Goal: Task Accomplishment & Management: Manage account settings

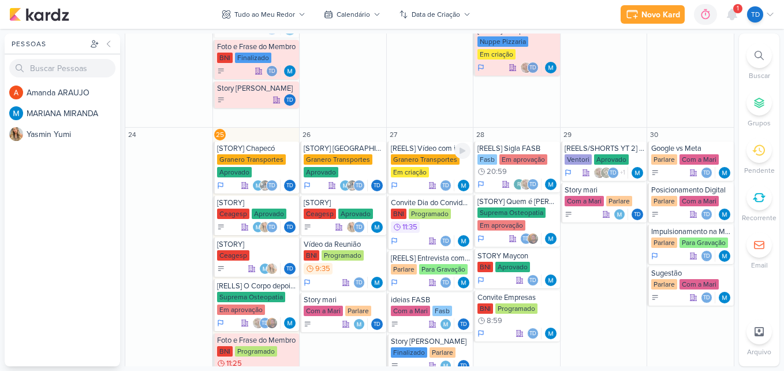
scroll to position [512, 0]
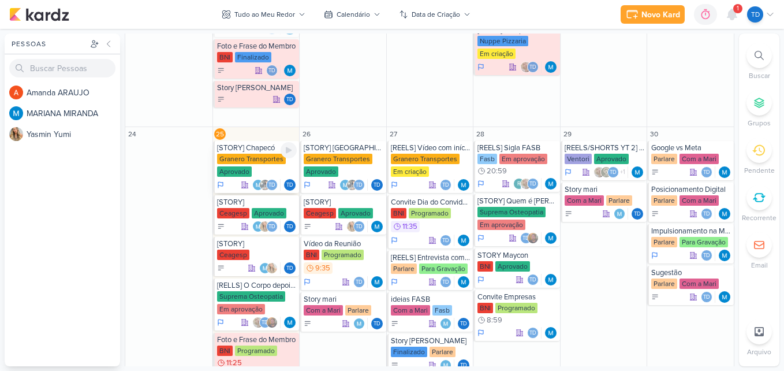
click at [253, 174] on div "Granero Transportes Aprovado" at bounding box center [257, 166] width 80 height 24
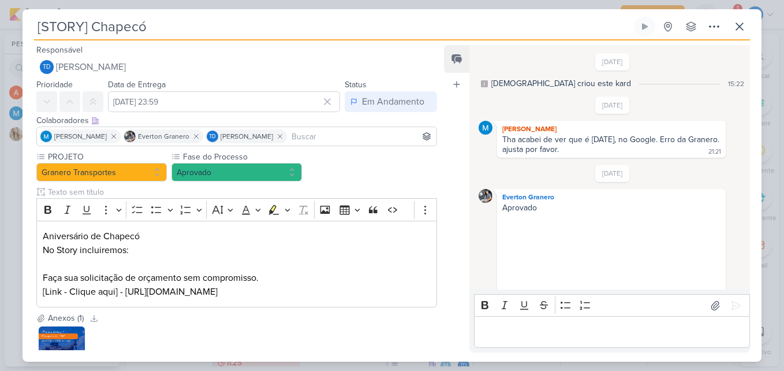
scroll to position [715, 0]
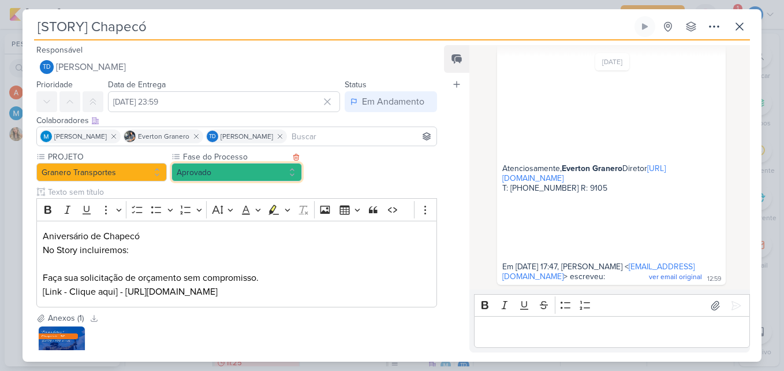
click at [275, 174] on button "Aprovado" at bounding box center [236, 172] width 130 height 18
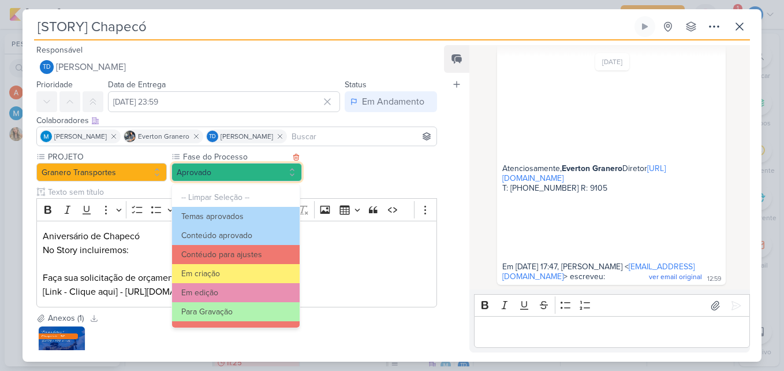
scroll to position [111, 0]
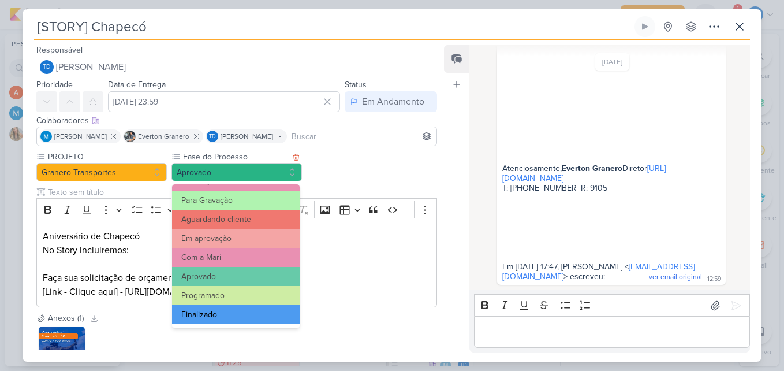
click at [221, 312] on button "Finalizado" at bounding box center [236, 314] width 128 height 19
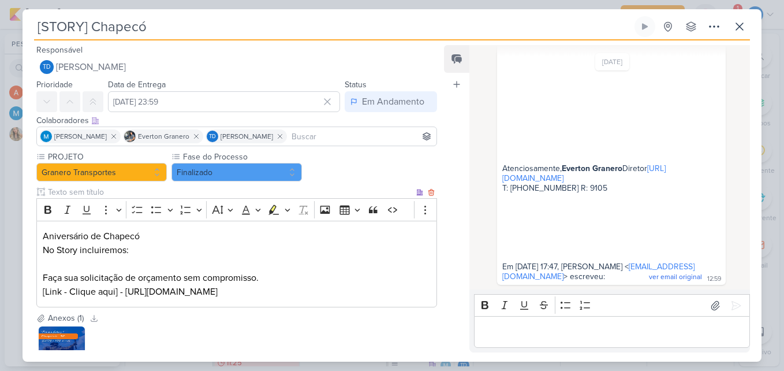
scroll to position [89, 0]
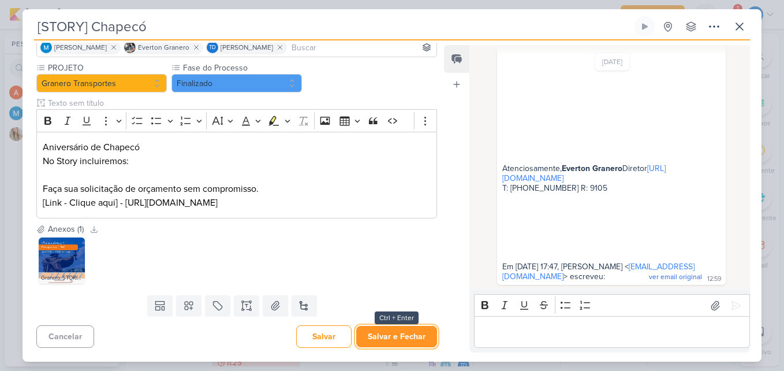
click at [402, 338] on button "Salvar e Fechar" at bounding box center [396, 336] width 81 height 21
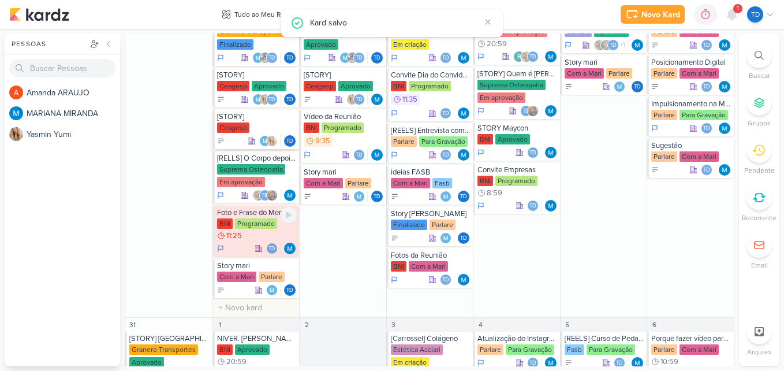
scroll to position [649, 0]
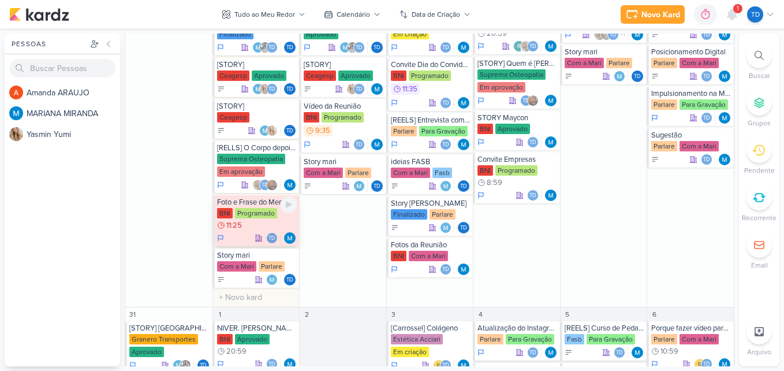
click at [275, 218] on div "BNI Programado 11:25" at bounding box center [257, 219] width 80 height 23
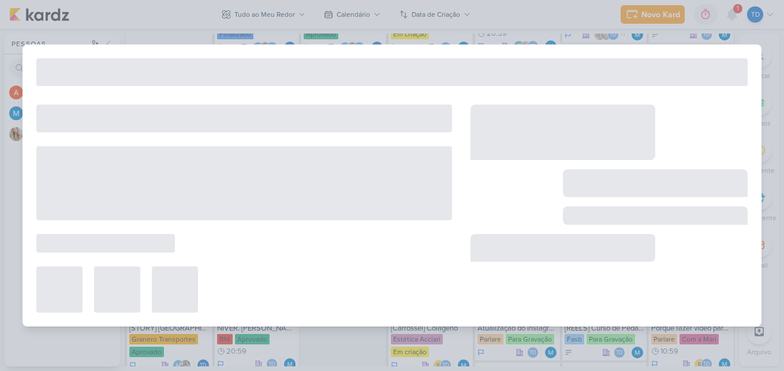
type input "Foto e Frase do Membro"
type input "25 de agosto de 2025 às 11:25"
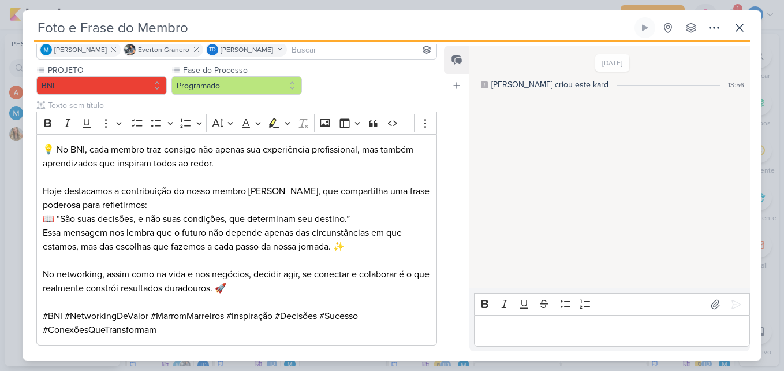
scroll to position [0, 0]
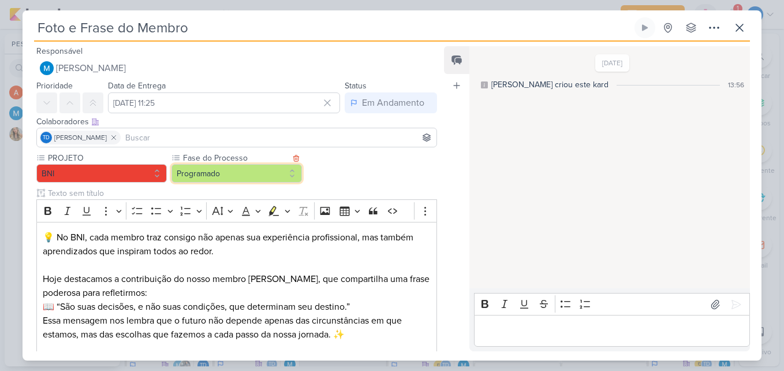
click at [295, 166] on button "Programado" at bounding box center [236, 173] width 130 height 18
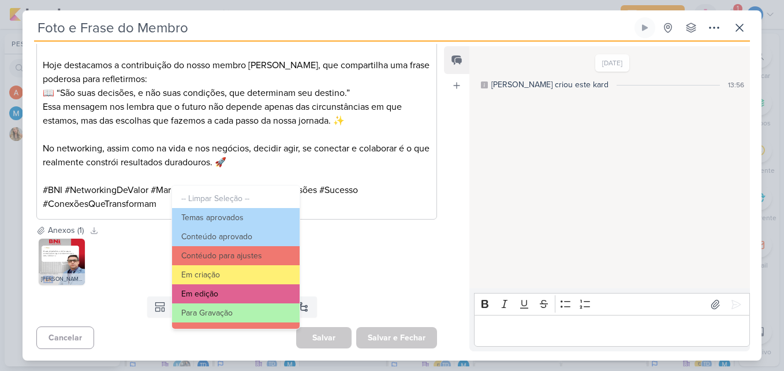
scroll to position [111, 0]
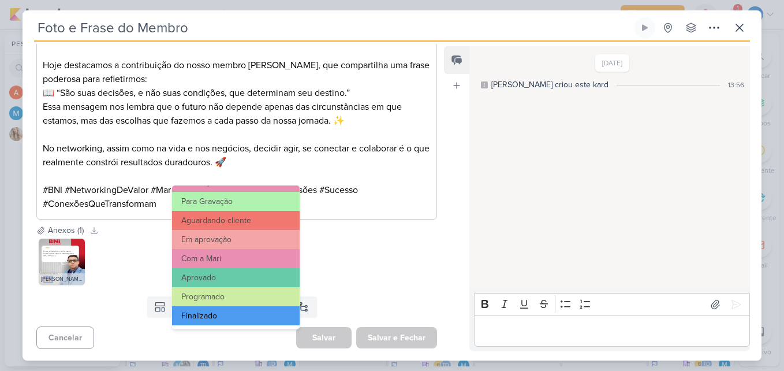
click at [230, 315] on button "Finalizado" at bounding box center [236, 315] width 128 height 19
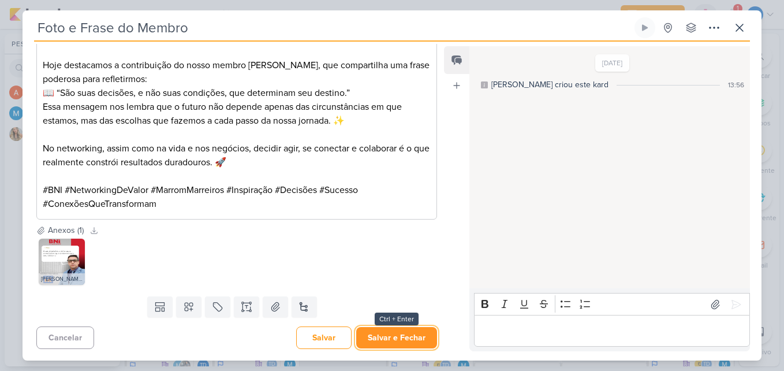
click at [398, 345] on button "Salvar e Fechar" at bounding box center [396, 337] width 81 height 21
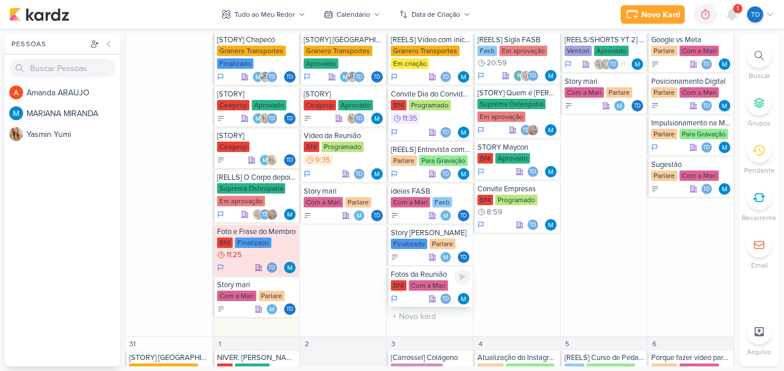
scroll to position [619, 0]
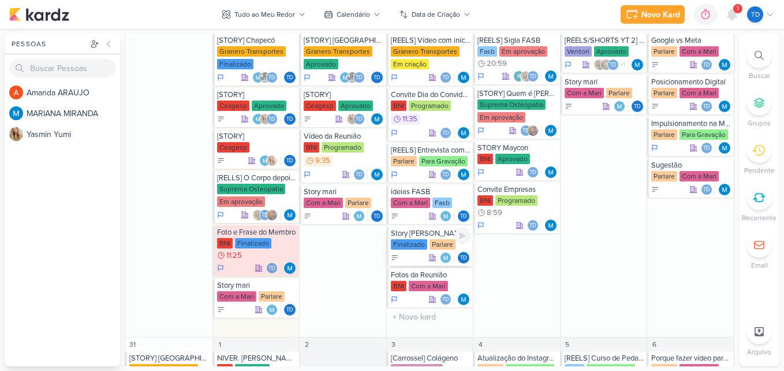
click at [412, 254] on div "Td" at bounding box center [431, 258] width 80 height 12
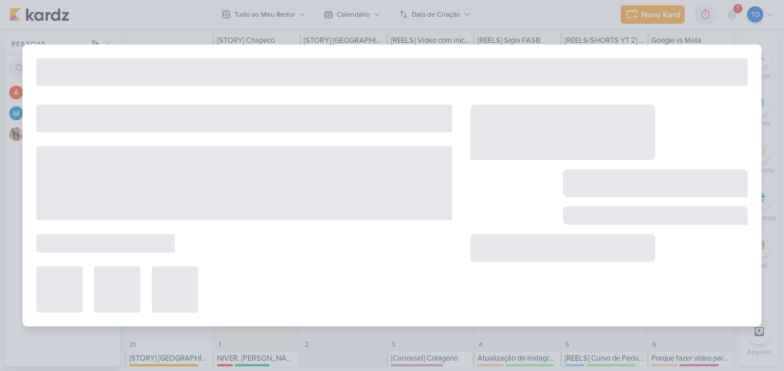
type input "Story Mari"
type input "27 de agosto de 2025 às 23:59"
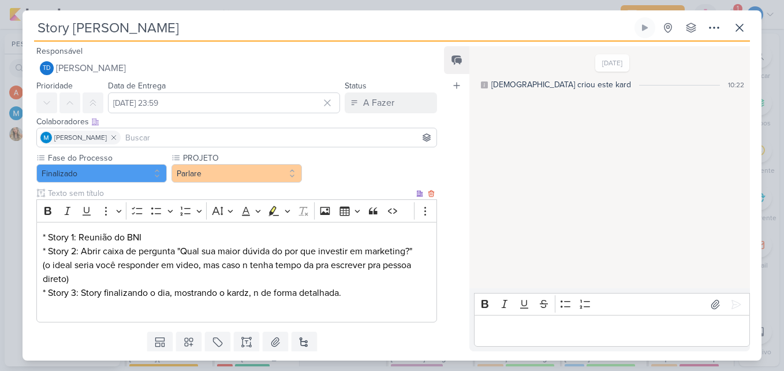
scroll to position [35, 0]
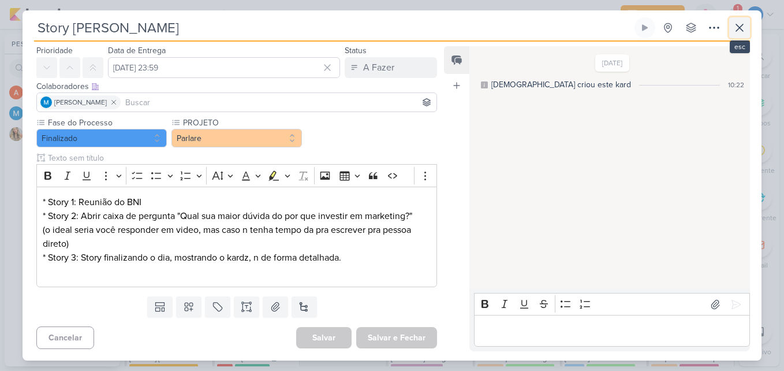
click at [736, 18] on button at bounding box center [739, 27] width 21 height 21
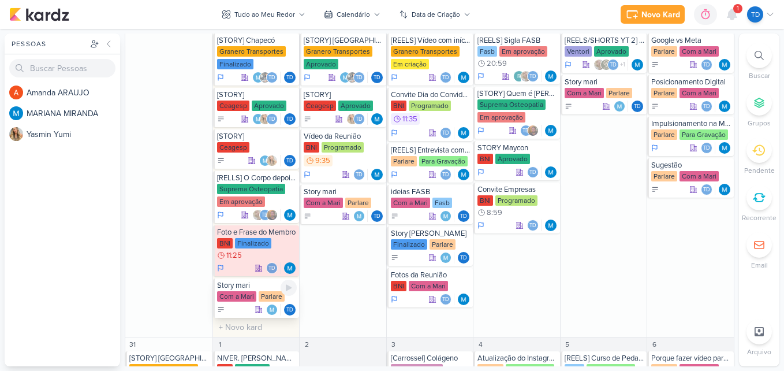
click at [249, 298] on div "Com a Mari" at bounding box center [236, 296] width 39 height 10
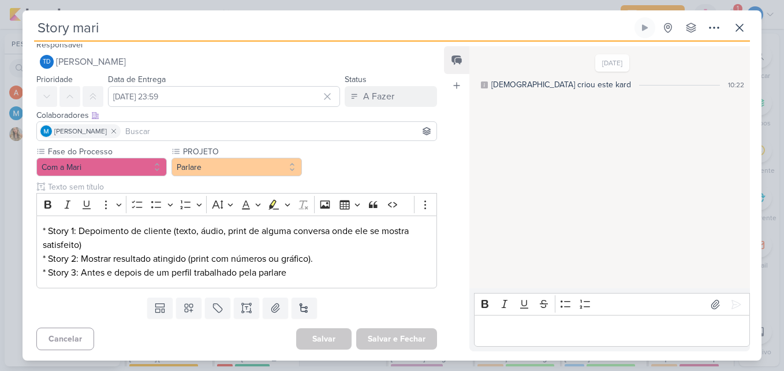
scroll to position [8, 0]
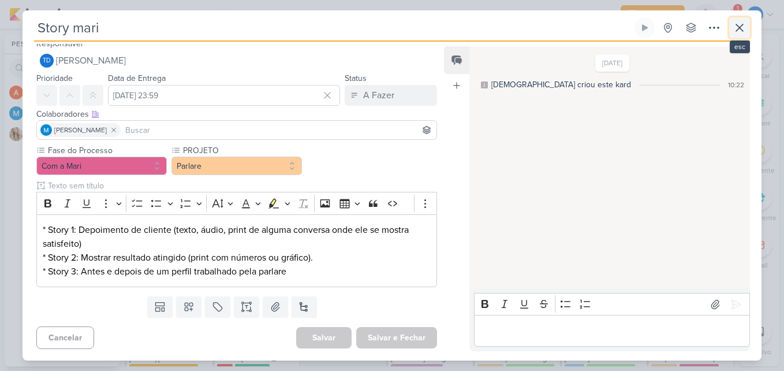
click at [737, 27] on icon at bounding box center [740, 28] width 14 height 14
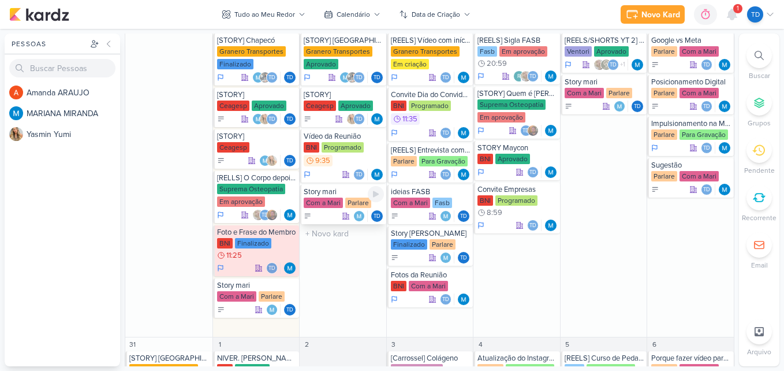
click at [331, 193] on div "Story mari" at bounding box center [344, 191] width 80 height 9
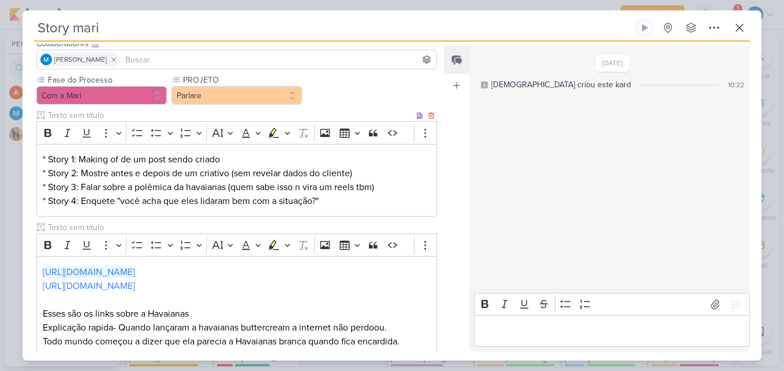
scroll to position [69, 0]
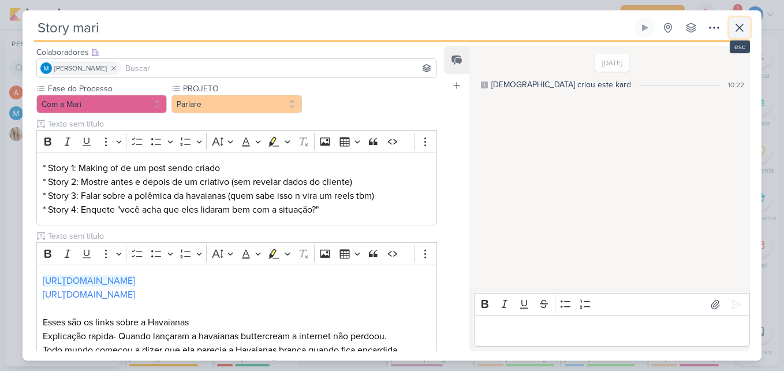
click at [738, 21] on icon at bounding box center [740, 28] width 14 height 14
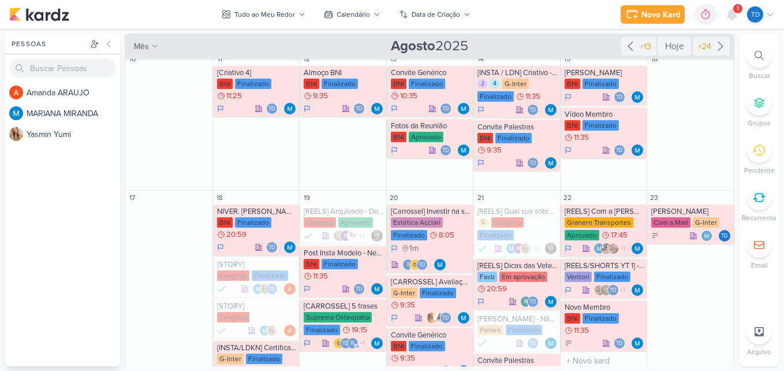
scroll to position [0, 0]
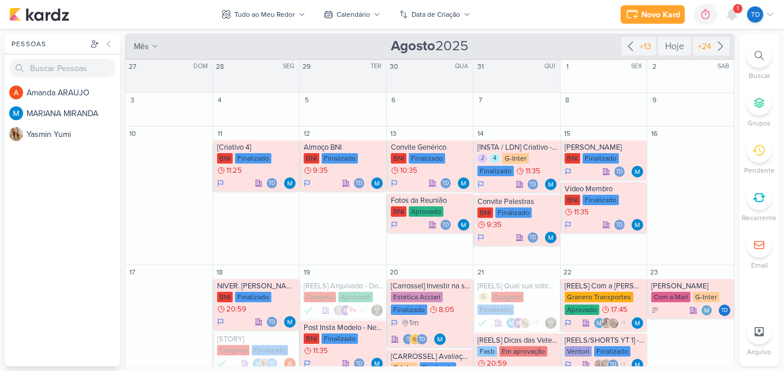
click at [747, 51] on div at bounding box center [758, 55] width 25 height 25
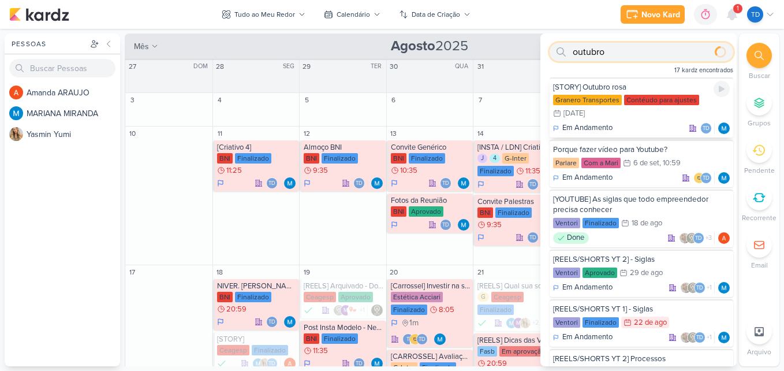
type input "outubro"
click at [645, 121] on div "[STORY] Outubro rosa Granero Transportes Contéudo para ajustes 1/10 1 de out Em…" at bounding box center [642, 107] width 184 height 60
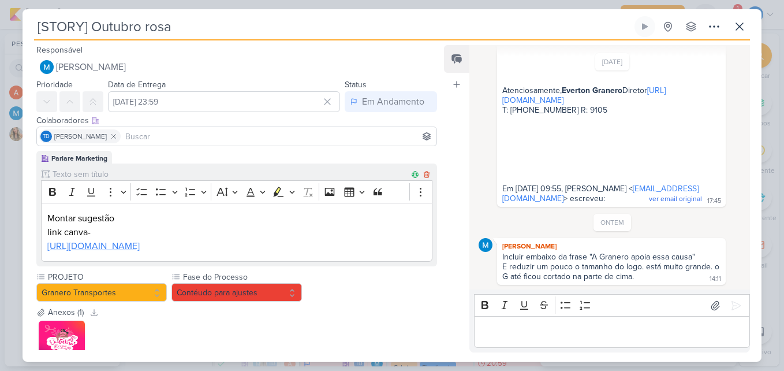
scroll to position [111, 0]
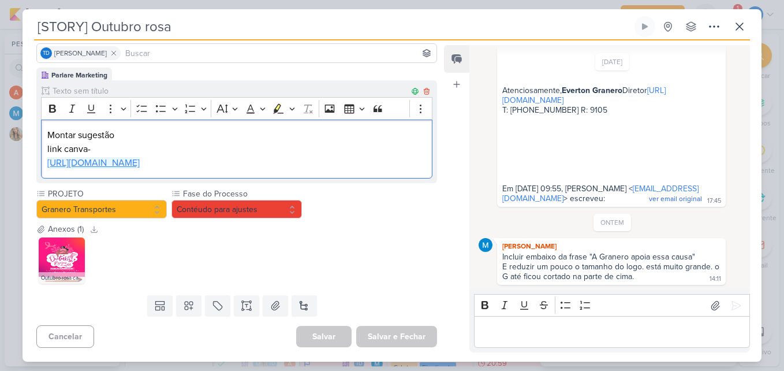
click at [140, 157] on link "https://www.canva.com/design/DAGwuDXkZHg/T6pO1DAT3fwVrksy9ta4pw/edit?utm_conten…" at bounding box center [93, 163] width 92 height 12
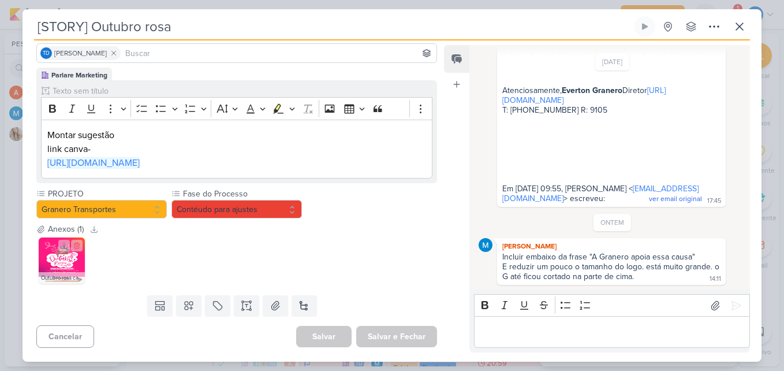
click at [74, 253] on img at bounding box center [62, 260] width 46 height 46
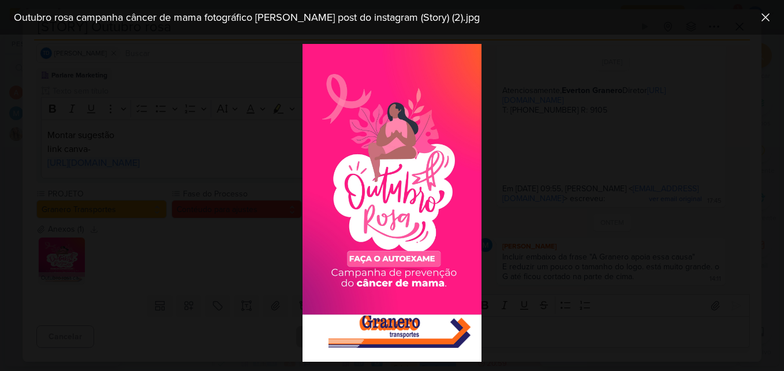
click at [555, 180] on div at bounding box center [392, 203] width 784 height 336
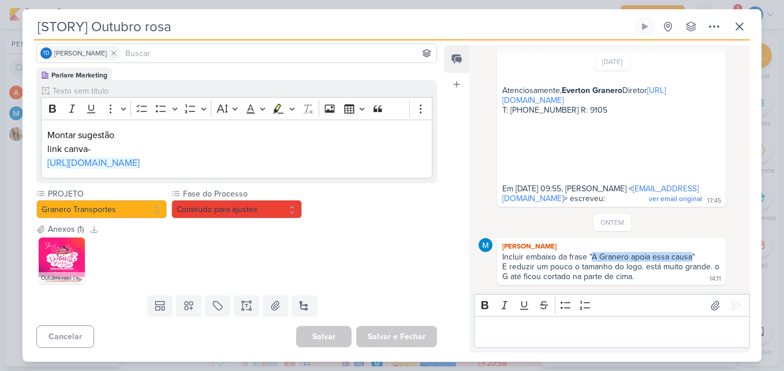
drag, startPoint x: 591, startPoint y: 256, endPoint x: 688, endPoint y: 255, distance: 97.6
click at [688, 255] on div "Incluir embaixo da frase "A Granero apoia essa causa"" at bounding box center [611, 257] width 218 height 10
copy div "A Granero apoia essa causa"
click at [71, 263] on img at bounding box center [62, 260] width 46 height 46
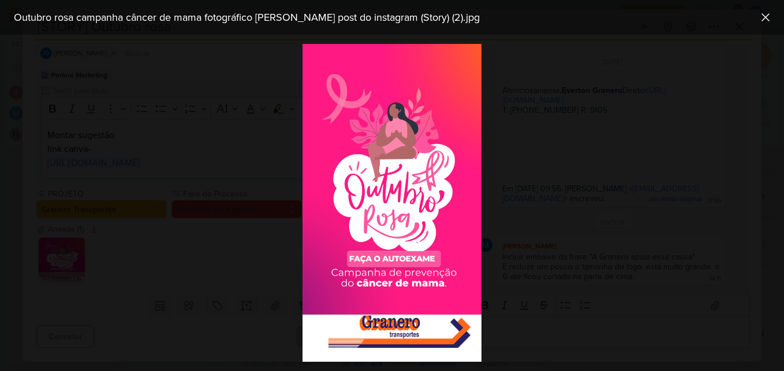
click at [169, 204] on div at bounding box center [392, 203] width 784 height 336
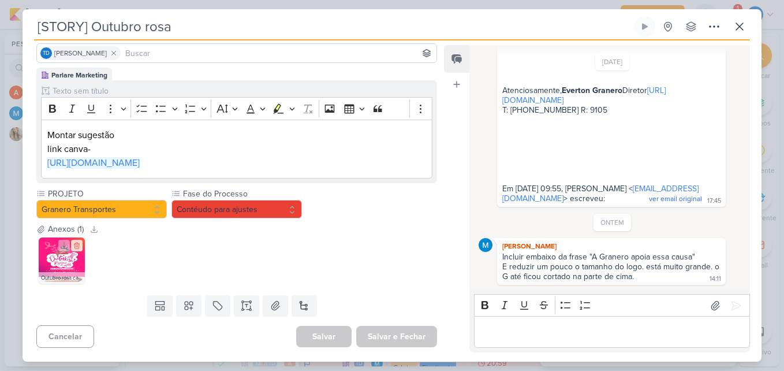
click at [78, 244] on icon at bounding box center [76, 245] width 5 height 6
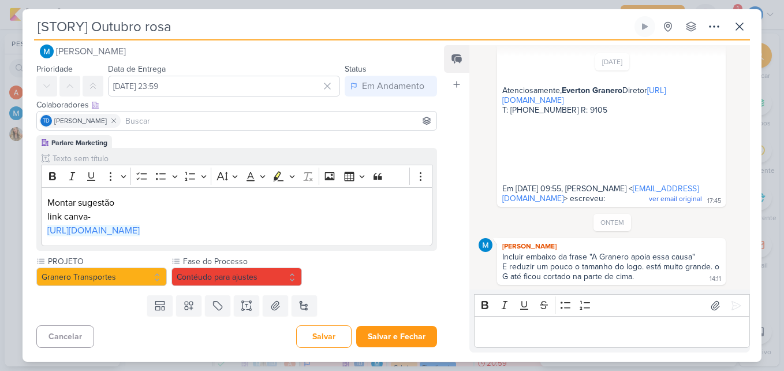
scroll to position [43, 0]
click at [277, 306] on icon at bounding box center [276, 306] width 12 height 12
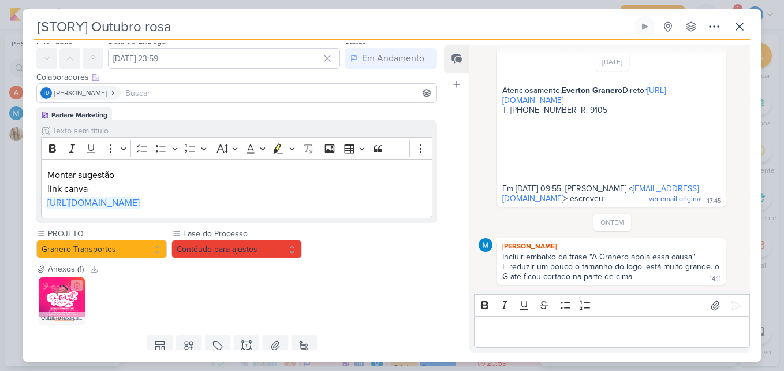
click at [61, 323] on img at bounding box center [62, 300] width 46 height 46
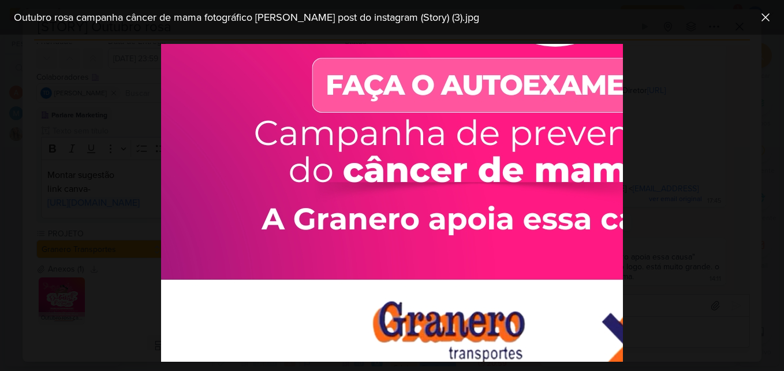
scroll to position [752, 0]
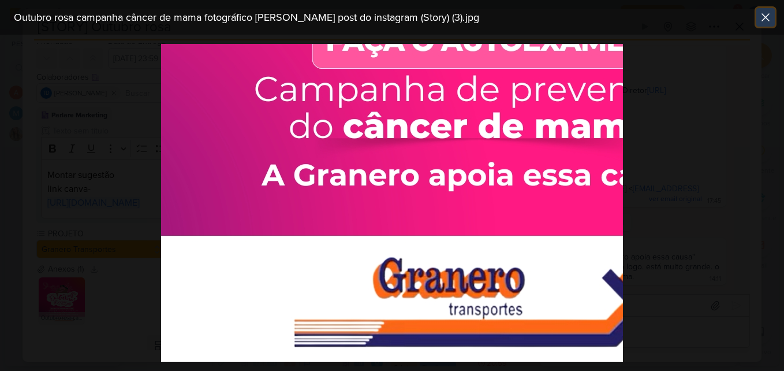
click at [768, 15] on icon at bounding box center [765, 17] width 7 height 7
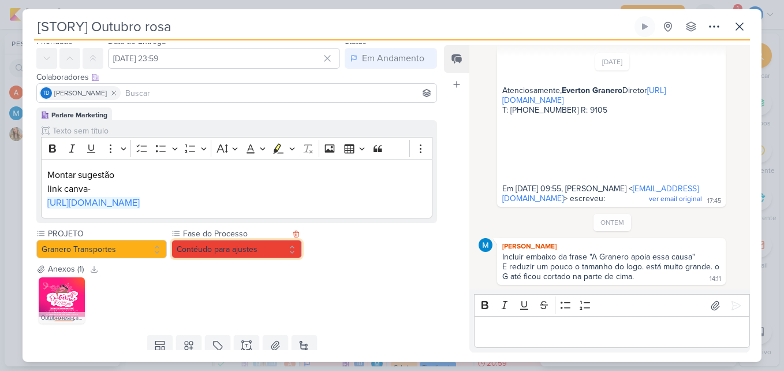
click at [291, 258] on button "Contéudo para ajustes" at bounding box center [236, 249] width 130 height 18
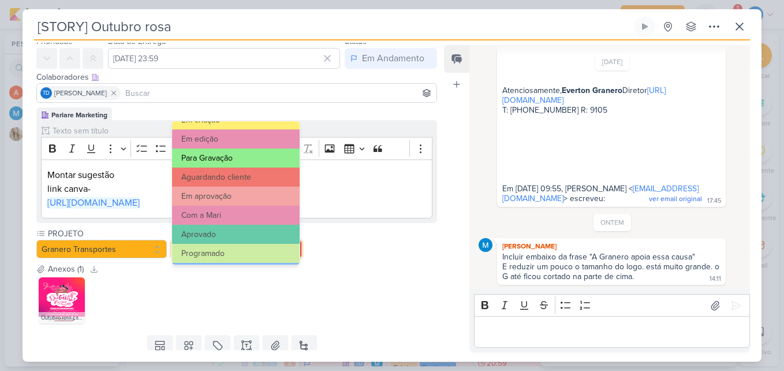
scroll to position [111, 0]
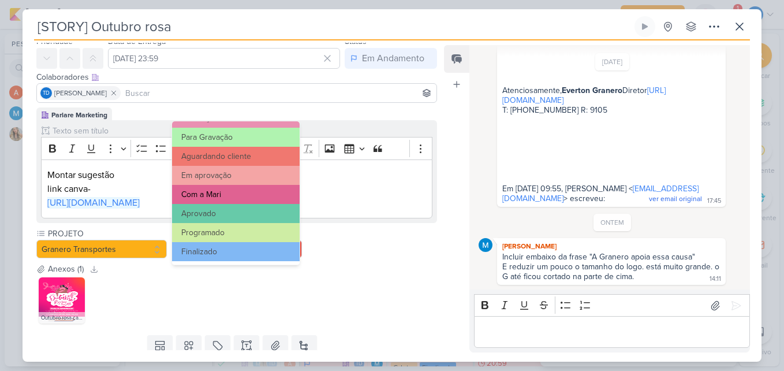
click at [246, 196] on button "Com a Mari" at bounding box center [236, 194] width 128 height 19
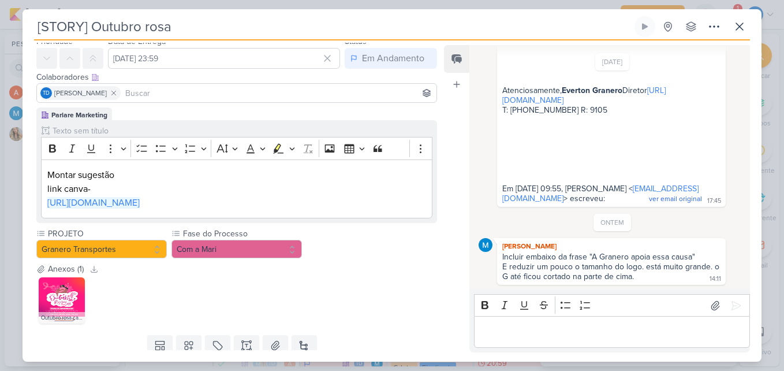
scroll to position [111, 0]
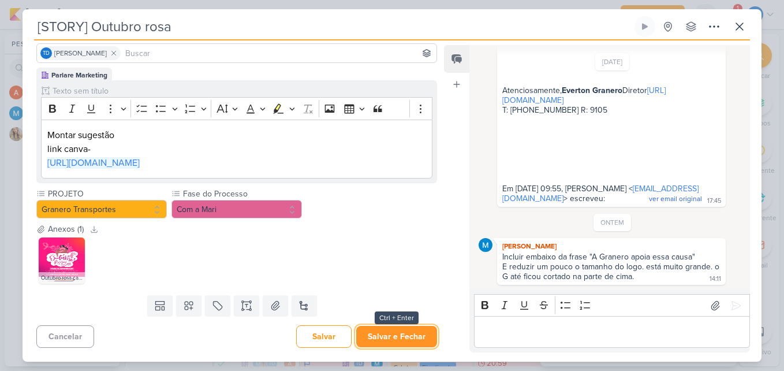
click at [385, 337] on button "Salvar e Fechar" at bounding box center [396, 336] width 81 height 21
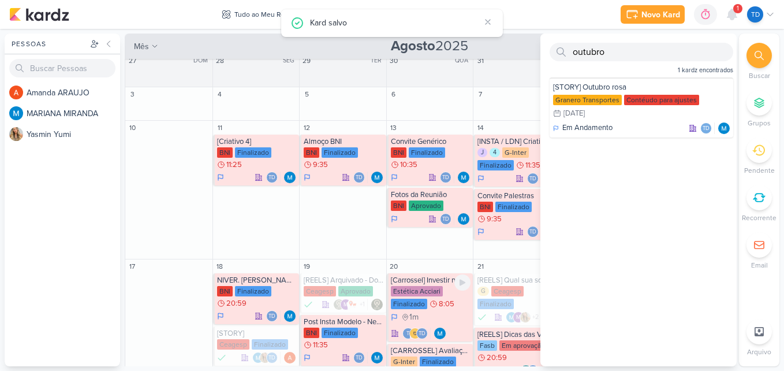
scroll to position [5, 0]
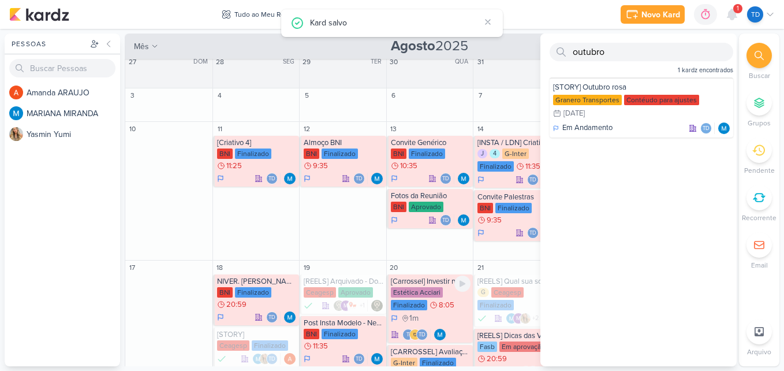
click at [387, 337] on div "[Carrossel] Investir na sua saúde Estética Acciari Finalizado 8:05 1m t" at bounding box center [430, 308] width 87 height 68
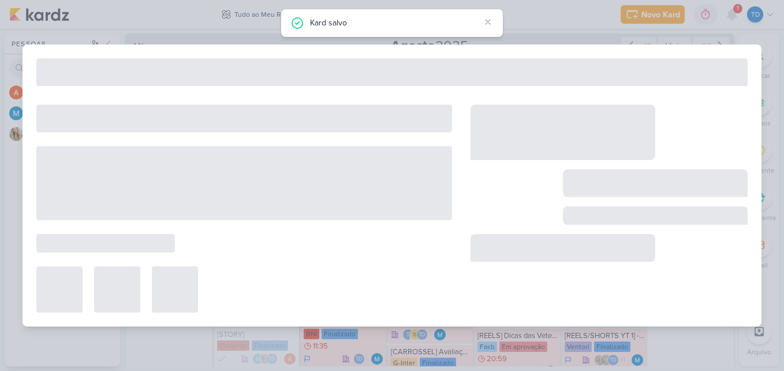
type input "[Carrossel] Investir na sua saúde"
type input "20 de agosto de 2025 às 08:05"
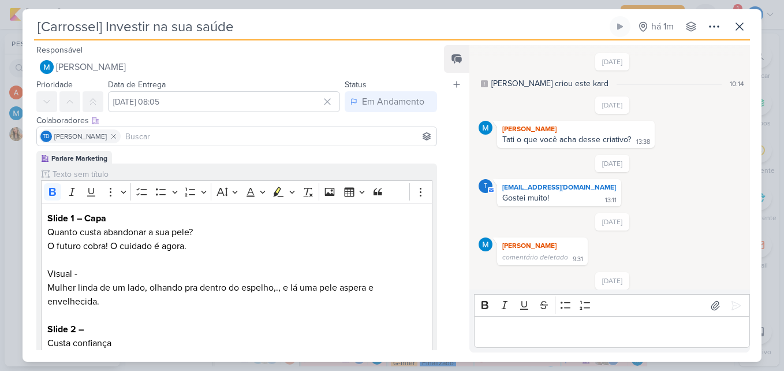
scroll to position [380, 0]
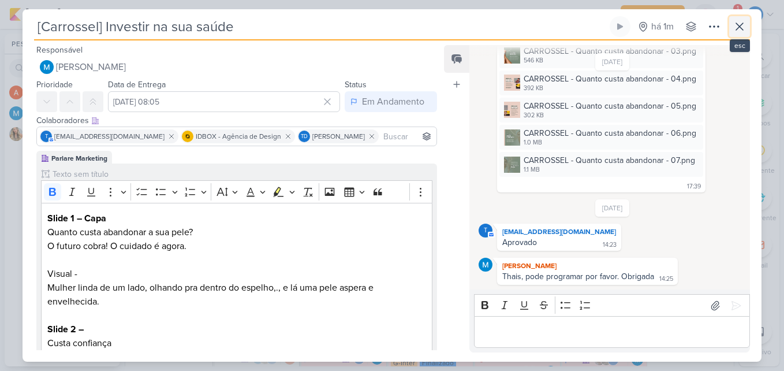
click at [745, 17] on button at bounding box center [739, 26] width 21 height 21
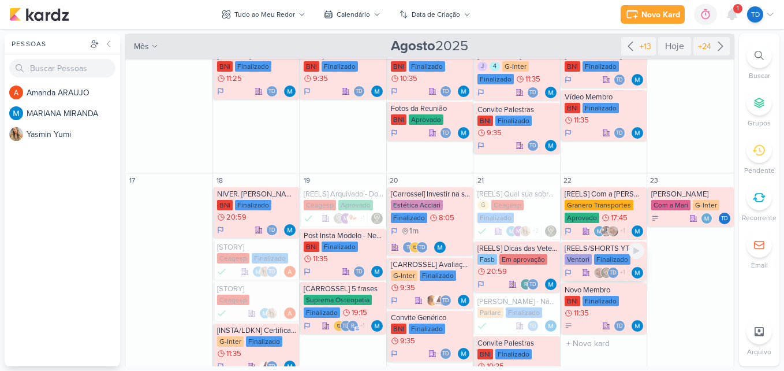
scroll to position [0, 0]
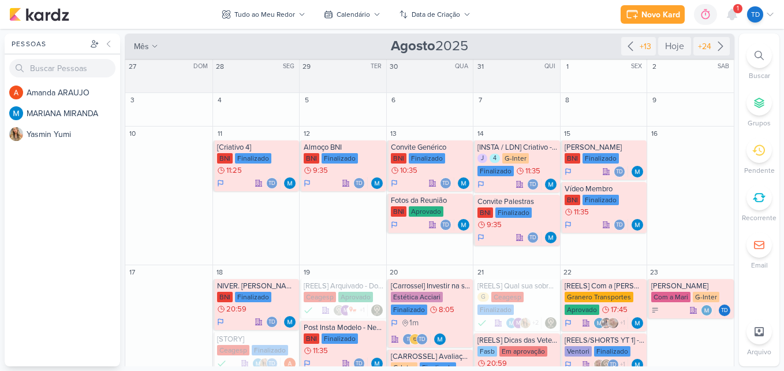
click at [748, 58] on div at bounding box center [758, 55] width 25 height 25
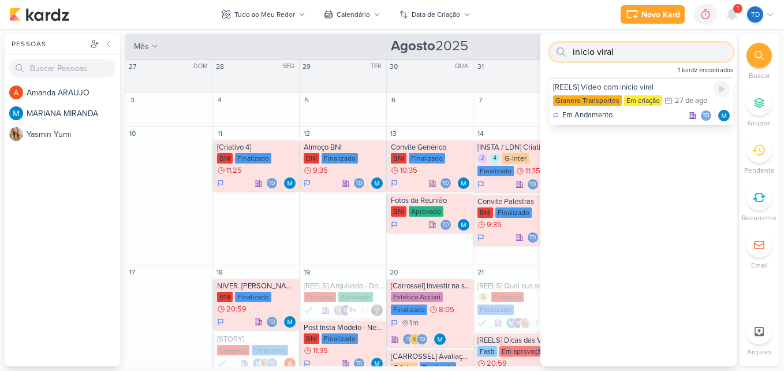
type input "inicio viral"
click at [642, 91] on div "[REELS] Vídeo com início viral" at bounding box center [641, 87] width 177 height 10
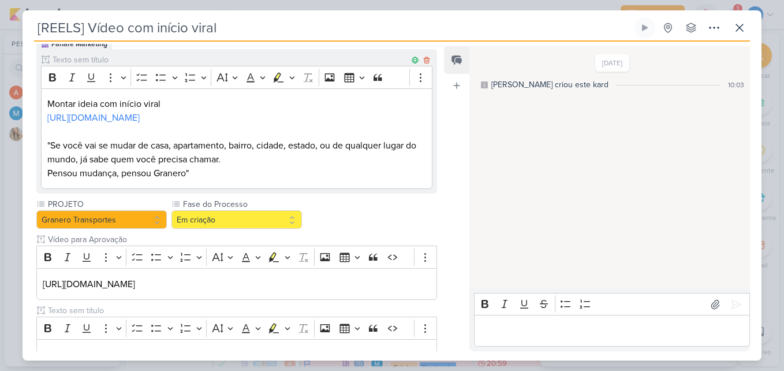
scroll to position [199, 0]
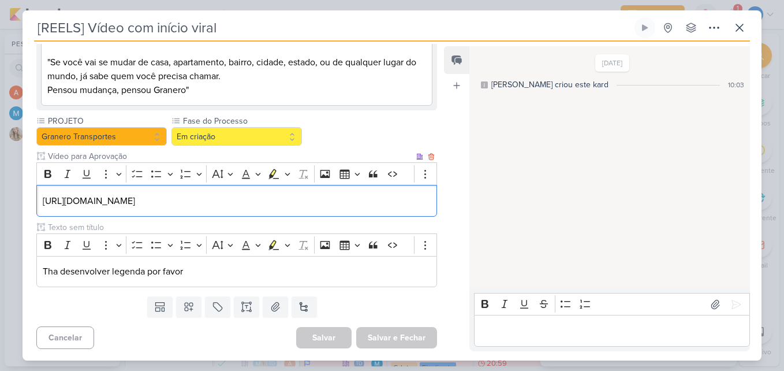
click at [375, 201] on p "https://drive.google.com/drive/folders/1oQorWKVjcL8v1w0jV1j5-XW7oaZNKO63" at bounding box center [237, 201] width 388 height 14
click at [135, 195] on link "https://drive.google.com/drive/folders/1oQorWKVjcL8v1w0jV1j5-XW7oaZNKO63" at bounding box center [89, 201] width 92 height 12
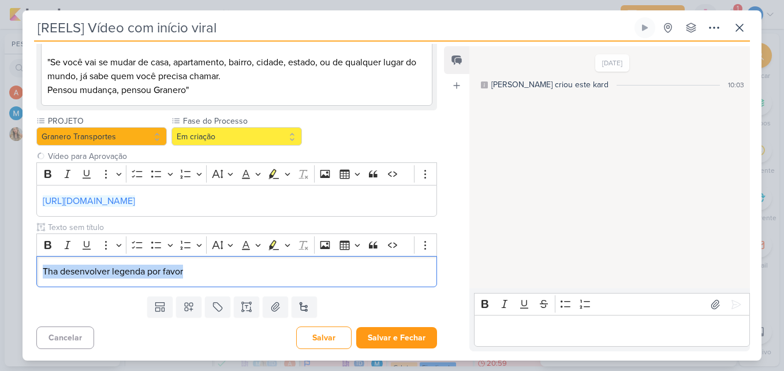
drag, startPoint x: 292, startPoint y: 275, endPoint x: 29, endPoint y: 278, distance: 263.2
click at [27, 279] on div "Parlare Marketing Clique para tornar o item visível à colaboradores externos Ri…" at bounding box center [232, 122] width 419 height 338
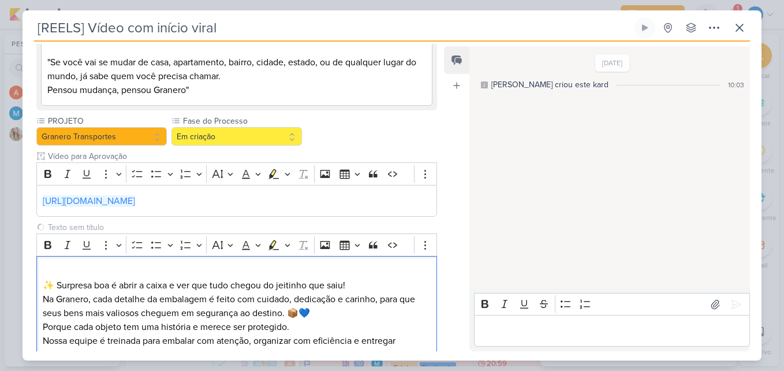
scroll to position [264, 0]
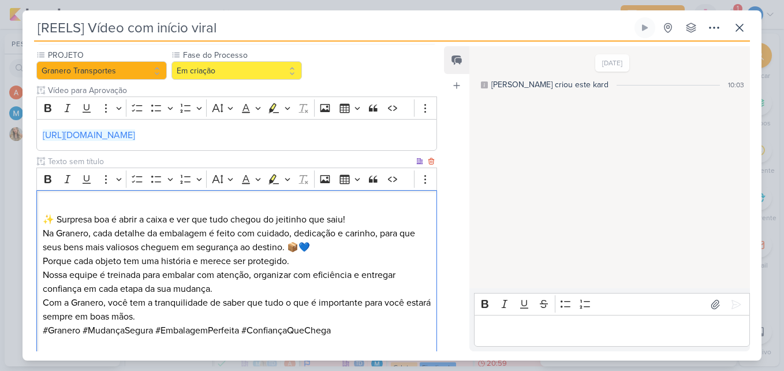
click at [361, 223] on p "✨ Surpresa boa é abrir a caixa e ver que tudo chegou do jeitinho que saiu! Na G…" at bounding box center [237, 226] width 388 height 55
click at [334, 247] on p "✨ Surpresa boa é abrir a caixa e ver que tudo chegou do jeitinho que saiu! Na G…" at bounding box center [237, 226] width 388 height 55
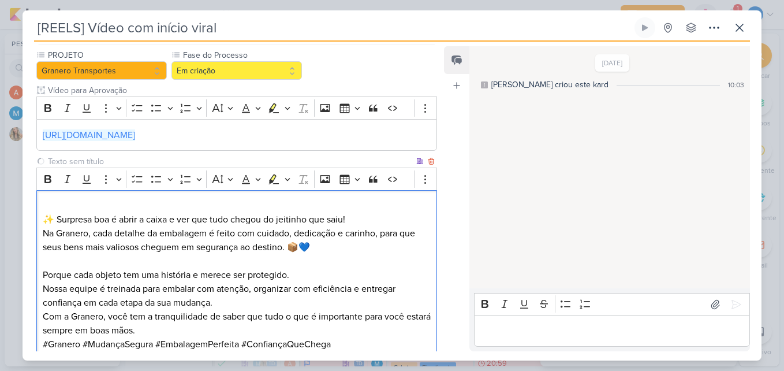
scroll to position [322, 0]
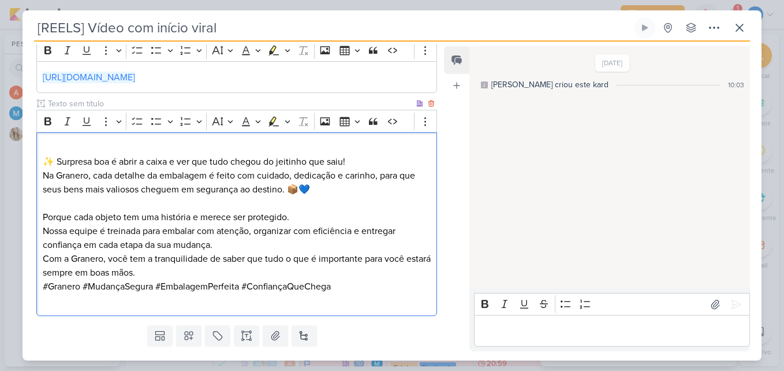
click at [255, 246] on p "Porque cada objeto tem uma história e merece ser protegido. Nossa equipe é trei…" at bounding box center [237, 231] width 388 height 42
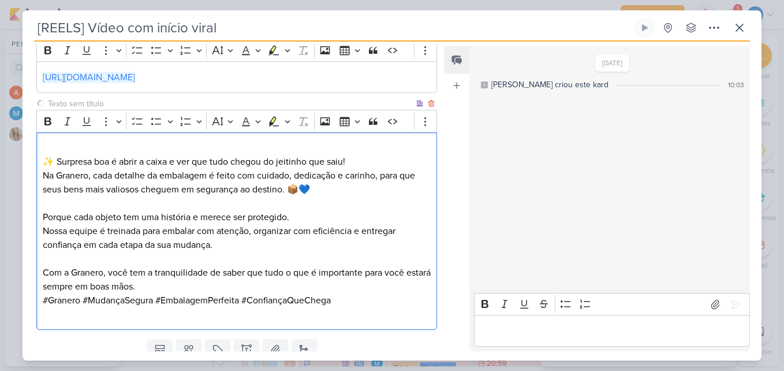
click at [227, 289] on p "Com a Granero, você tem a tranquilidade de saber que tudo o que é importante pa…" at bounding box center [237, 280] width 388 height 28
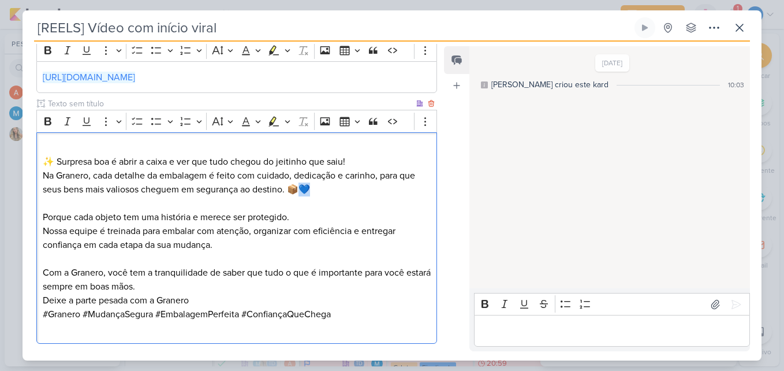
drag, startPoint x: 302, startPoint y: 189, endPoint x: 315, endPoint y: 189, distance: 13.3
click at [315, 189] on p "✨ Surpresa boa é abrir a caixa e ver que tudo chegou do jeitinho que saiu! Na G…" at bounding box center [237, 168] width 388 height 55
copy p "Na Granero, cada detalhe da embalagem é feito com cuidado, dedicação e carinho,…"
click at [228, 296] on p "Deixe a parte pesada com a Granero" at bounding box center [237, 300] width 388 height 14
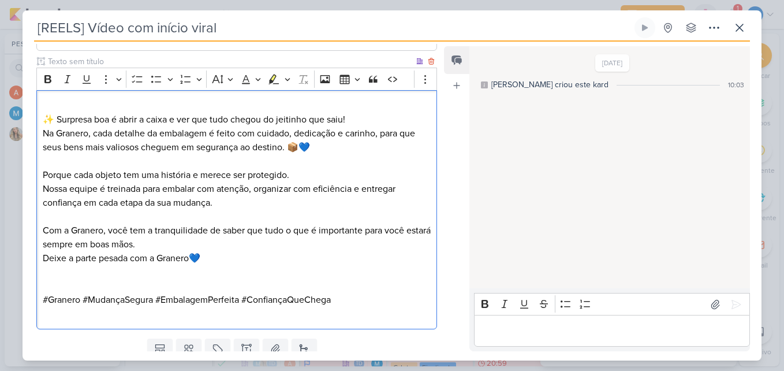
scroll to position [406, 0]
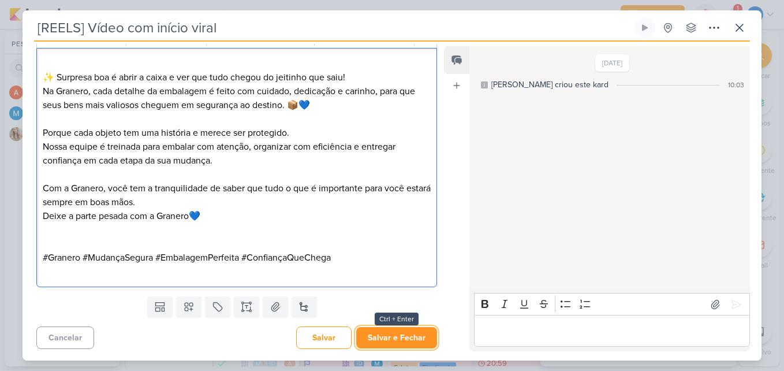
click at [401, 335] on button "Salvar e Fechar" at bounding box center [396, 337] width 81 height 21
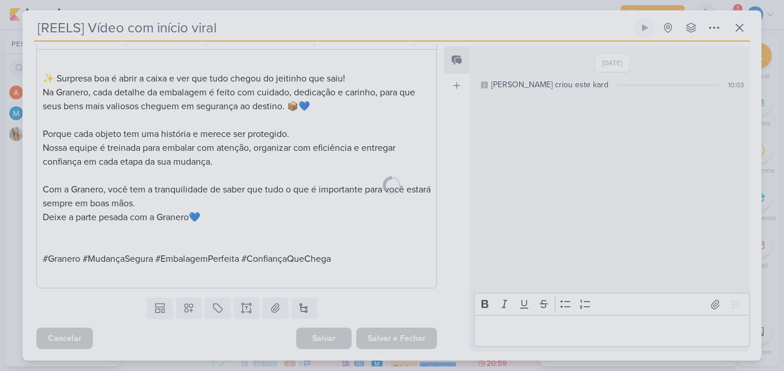
scroll to position [405, 0]
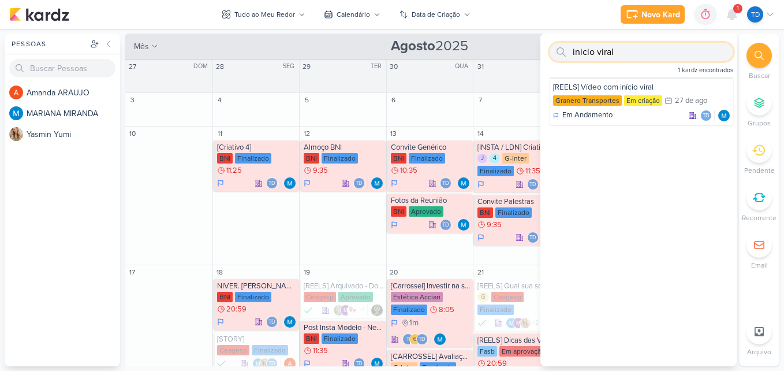
drag, startPoint x: 634, startPoint y: 48, endPoint x: 477, endPoint y: 59, distance: 156.9
click at [477, 59] on div "Pessoas Pessoas A m a n d a A R A U J O M A R I A N A M I R A N D A Y a s m i n…" at bounding box center [392, 199] width 784 height 333
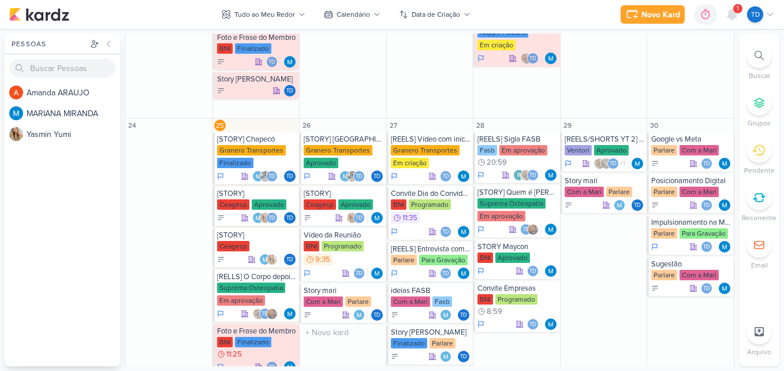
scroll to position [520, 0]
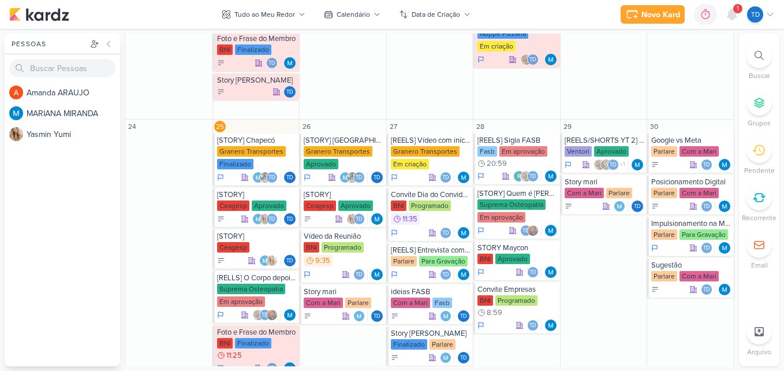
click at [754, 57] on div at bounding box center [758, 55] width 25 height 25
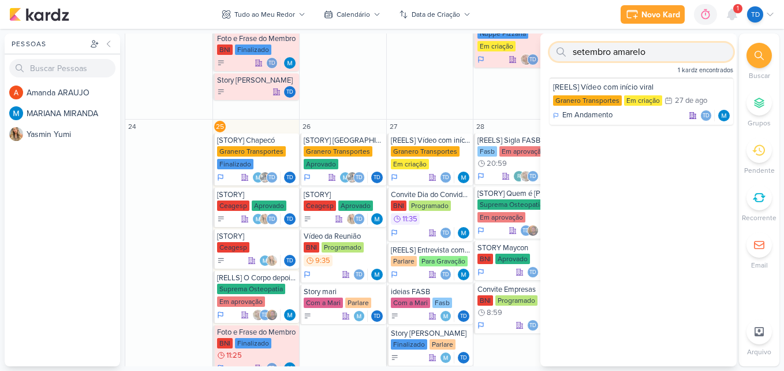
type input "setembro amarelo"
click at [629, 93] on div "[STORY] Setembro Amarelo Granero Transportes Em criação 1/9 1 de set A Fazer Td" at bounding box center [642, 100] width 184 height 47
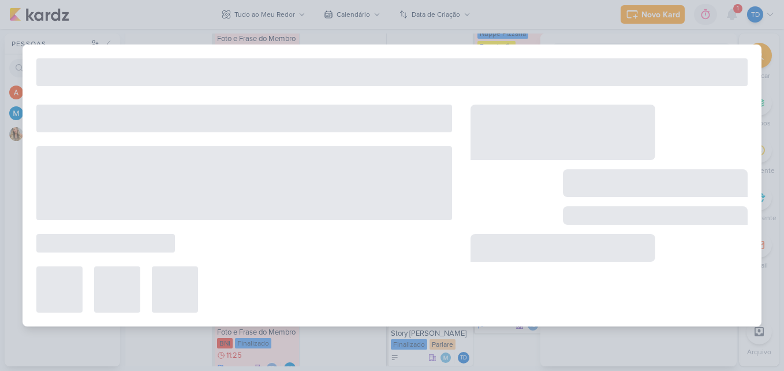
type input "[STORY] Setembro Amarelo"
type input "1 de setembro de 2025 às 23:59"
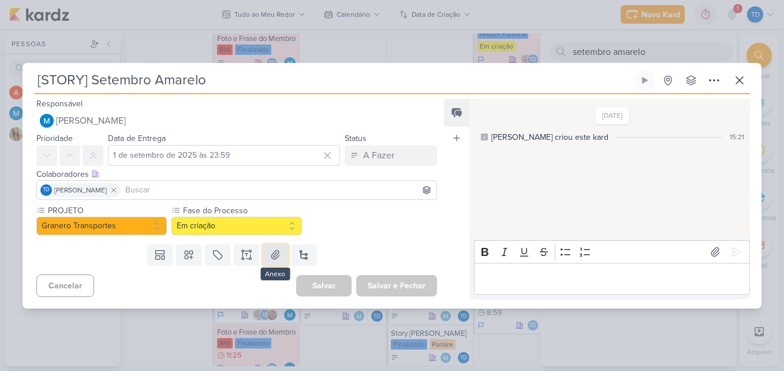
click at [271, 253] on icon at bounding box center [276, 255] width 12 height 12
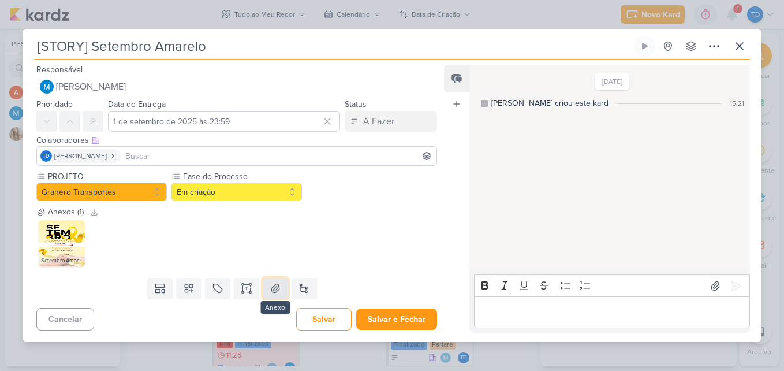
click at [271, 285] on icon at bounding box center [276, 288] width 12 height 12
click at [278, 284] on icon at bounding box center [276, 288] width 12 height 12
click at [277, 285] on icon at bounding box center [276, 288] width 12 height 12
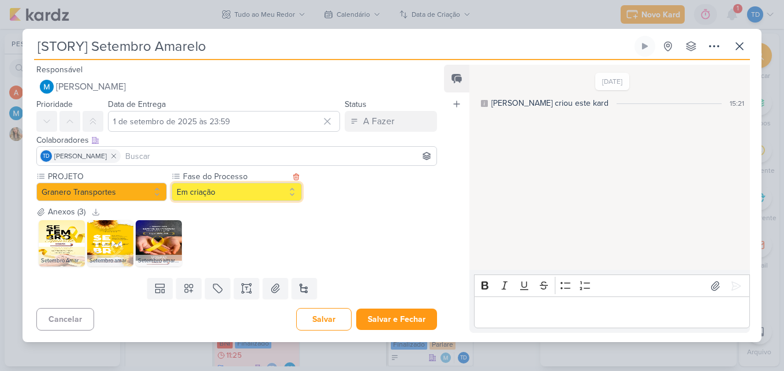
click at [221, 197] on button "Em criação" at bounding box center [236, 191] width 130 height 18
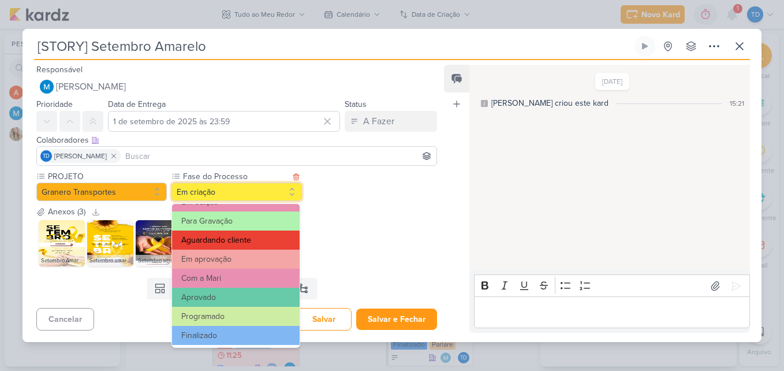
scroll to position [111, 0]
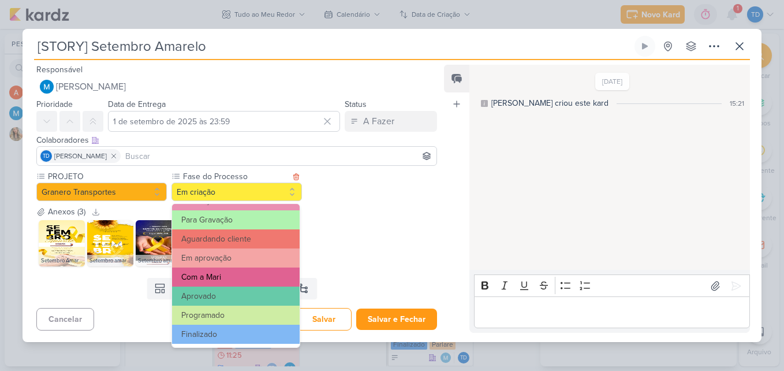
click at [239, 271] on button "Com a Mari" at bounding box center [236, 276] width 128 height 19
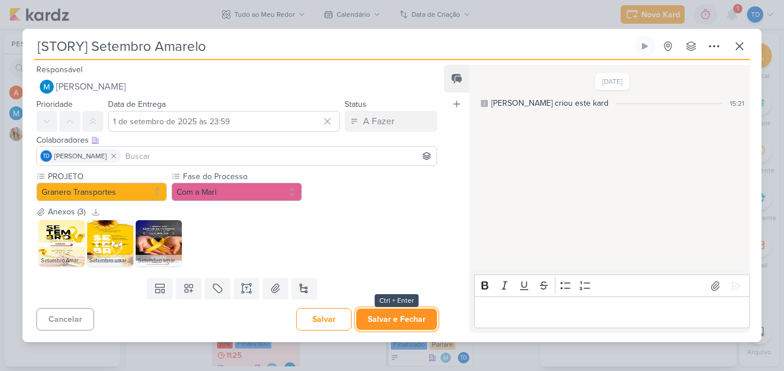
click at [390, 323] on button "Salvar e Fechar" at bounding box center [396, 318] width 81 height 21
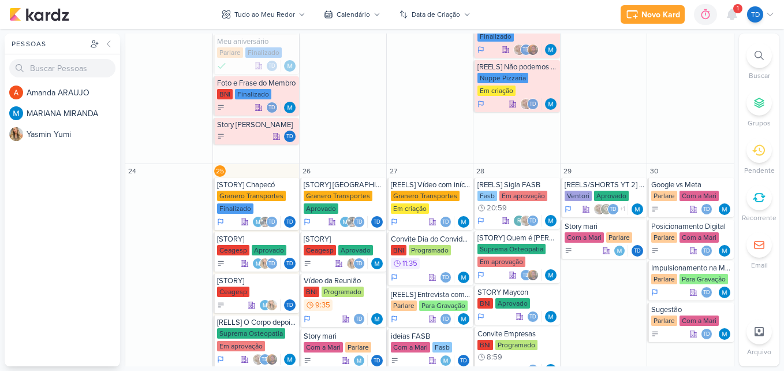
scroll to position [462, 0]
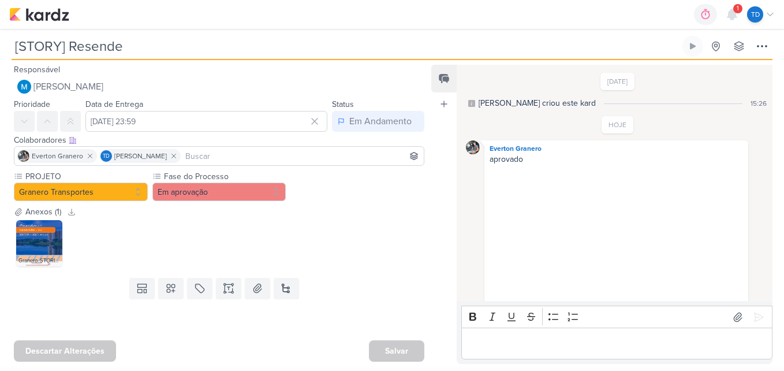
scroll to position [175, 0]
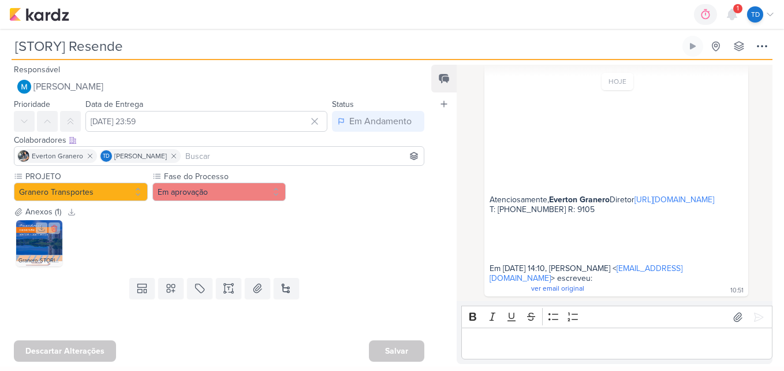
click at [44, 238] on img at bounding box center [39, 243] width 46 height 46
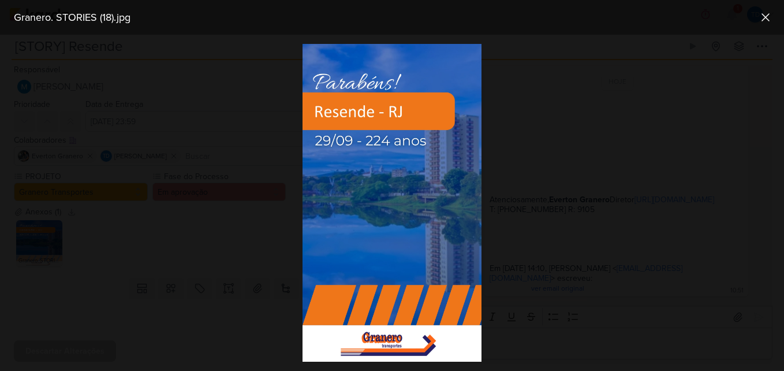
click at [248, 268] on div at bounding box center [392, 203] width 784 height 336
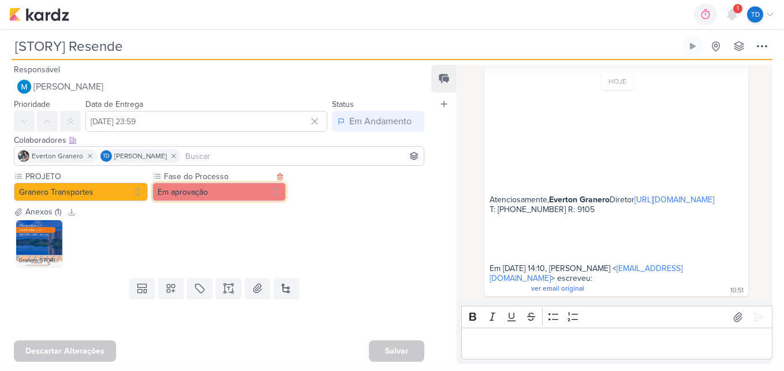
click at [271, 199] on button "Em aprovação" at bounding box center [219, 191] width 134 height 18
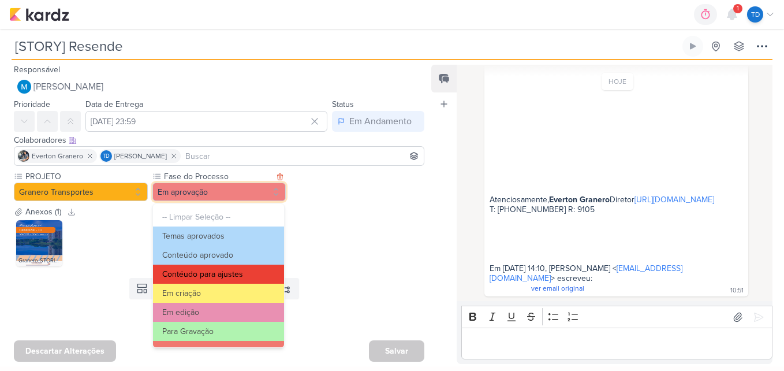
scroll to position [111, 0]
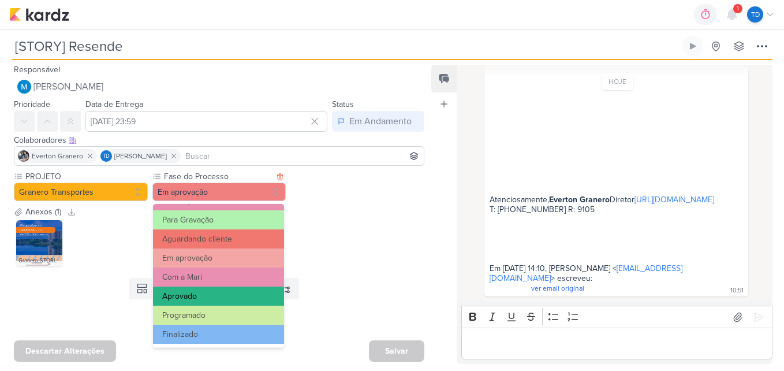
click at [216, 298] on button "Aprovado" at bounding box center [218, 295] width 131 height 19
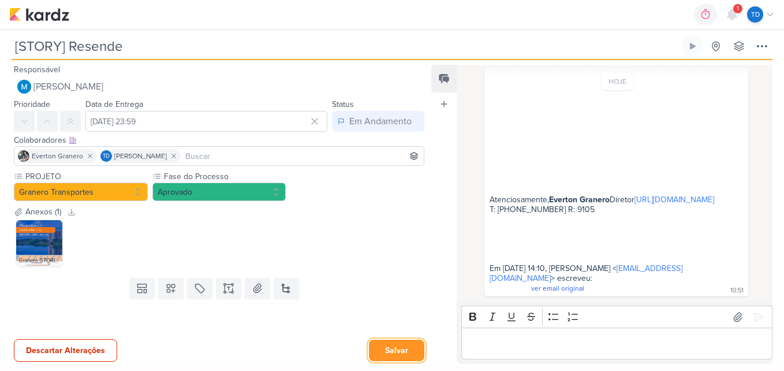
click at [403, 356] on button "Salvar" at bounding box center [396, 349] width 55 height 21
